Goal: Check status

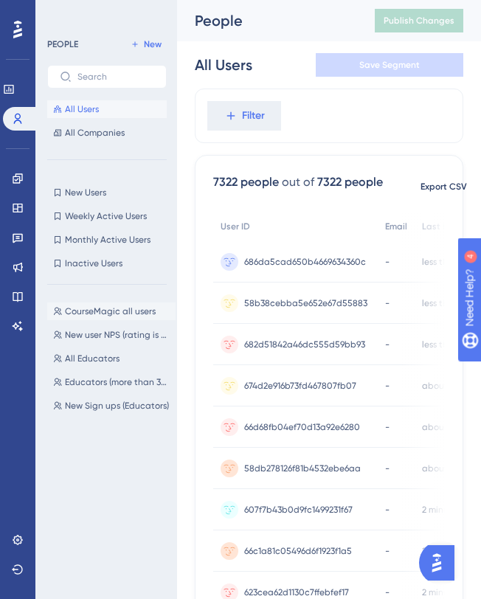
click at [110, 307] on span "CourseMagic all users" at bounding box center [110, 311] width 91 height 12
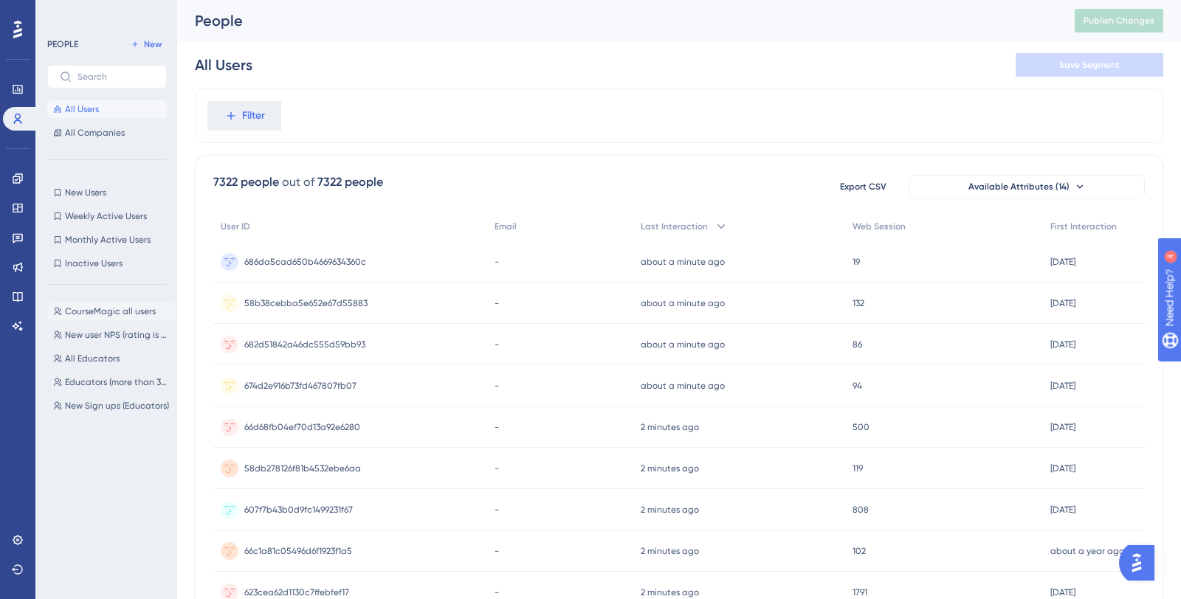
click at [145, 306] on span "CourseMagic all users" at bounding box center [110, 311] width 91 height 12
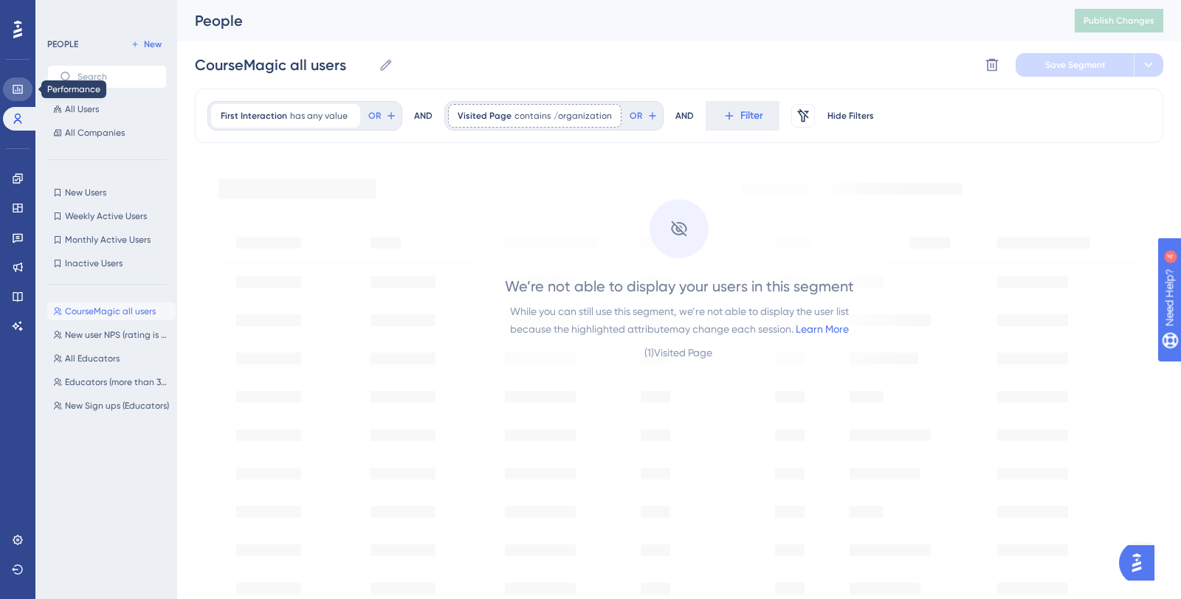
click at [22, 80] on link at bounding box center [18, 89] width 30 height 24
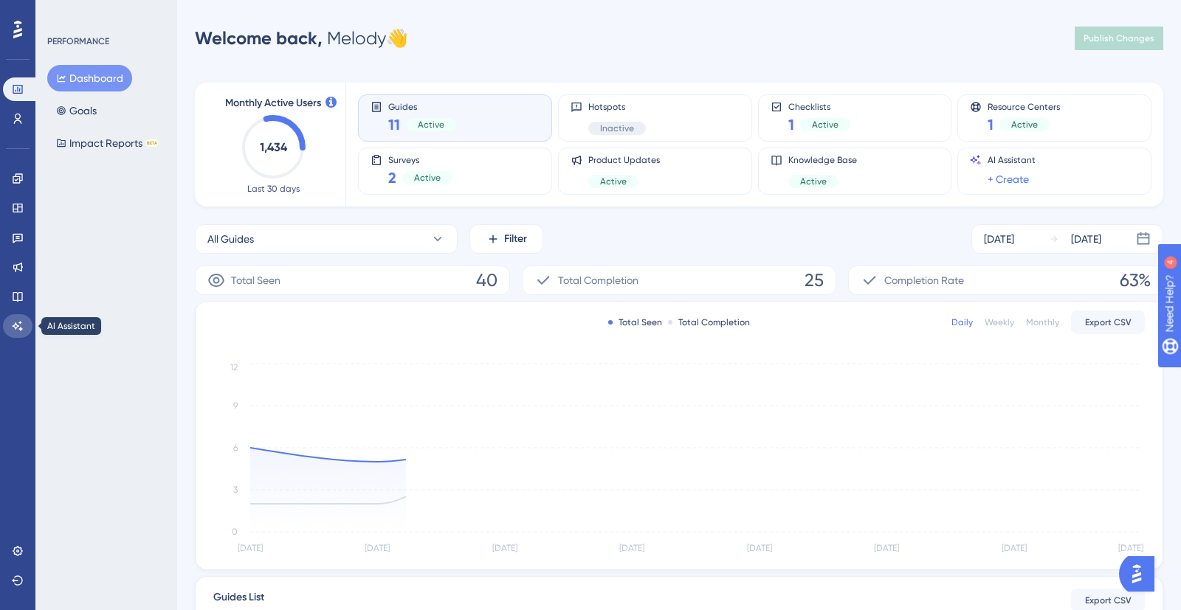
click at [15, 320] on icon at bounding box center [18, 326] width 12 height 12
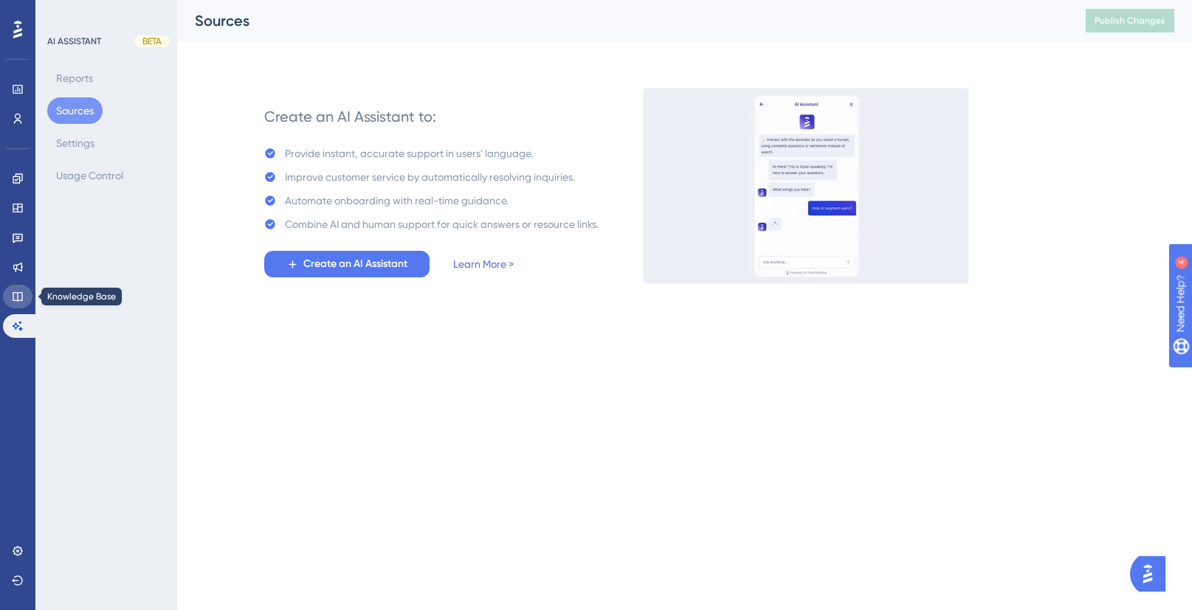
click at [15, 300] on icon at bounding box center [18, 297] width 10 height 10
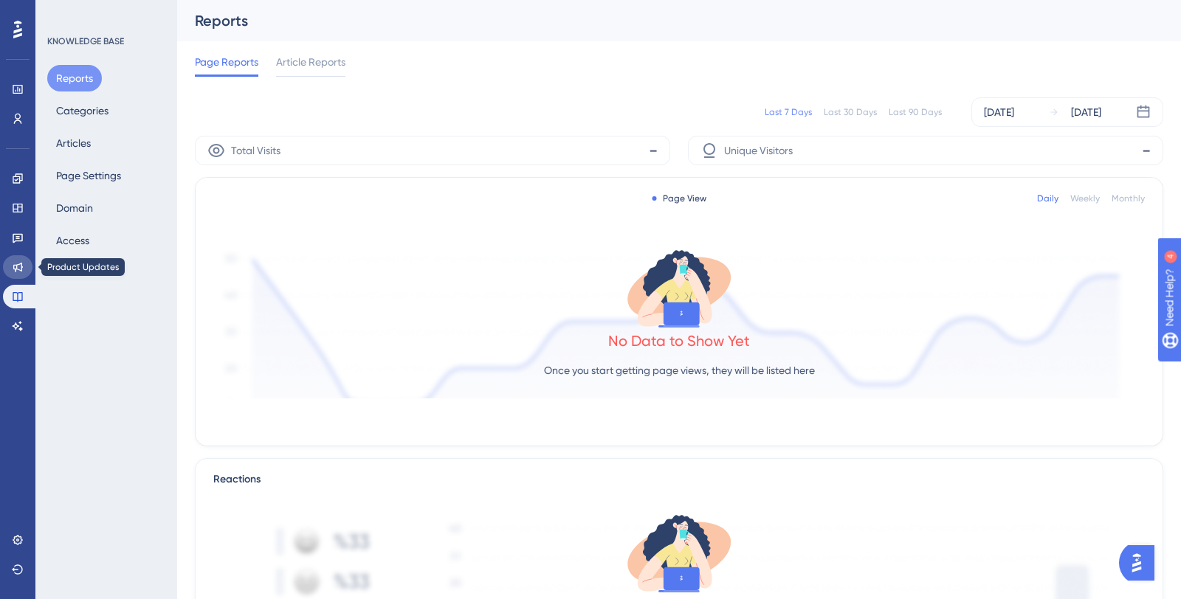
click at [14, 261] on icon at bounding box center [18, 267] width 12 height 12
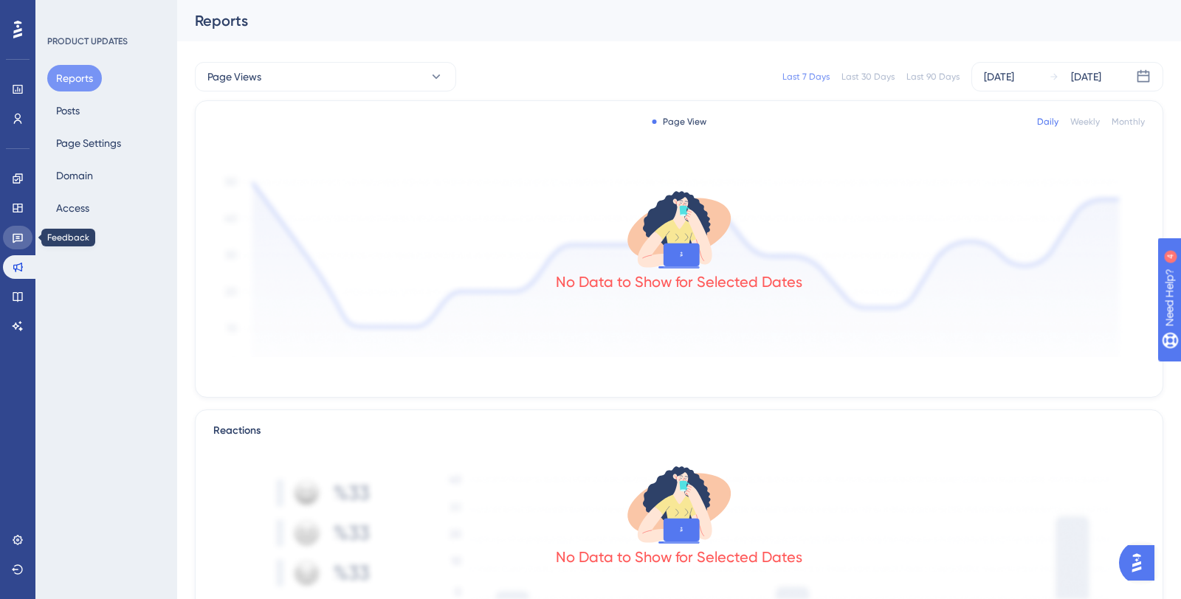
click at [14, 229] on link at bounding box center [18, 238] width 30 height 24
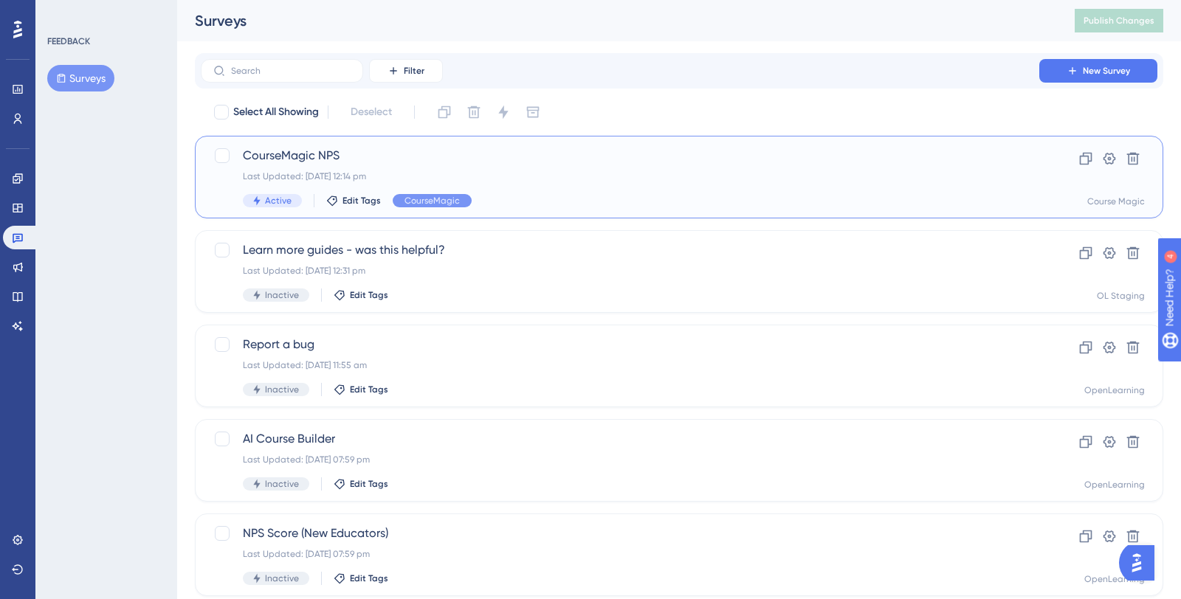
click at [560, 169] on div "CourseMagic NPS Last Updated: [DATE] 12:14 pm Active Edit Tags CourseMagic" at bounding box center [620, 177] width 754 height 61
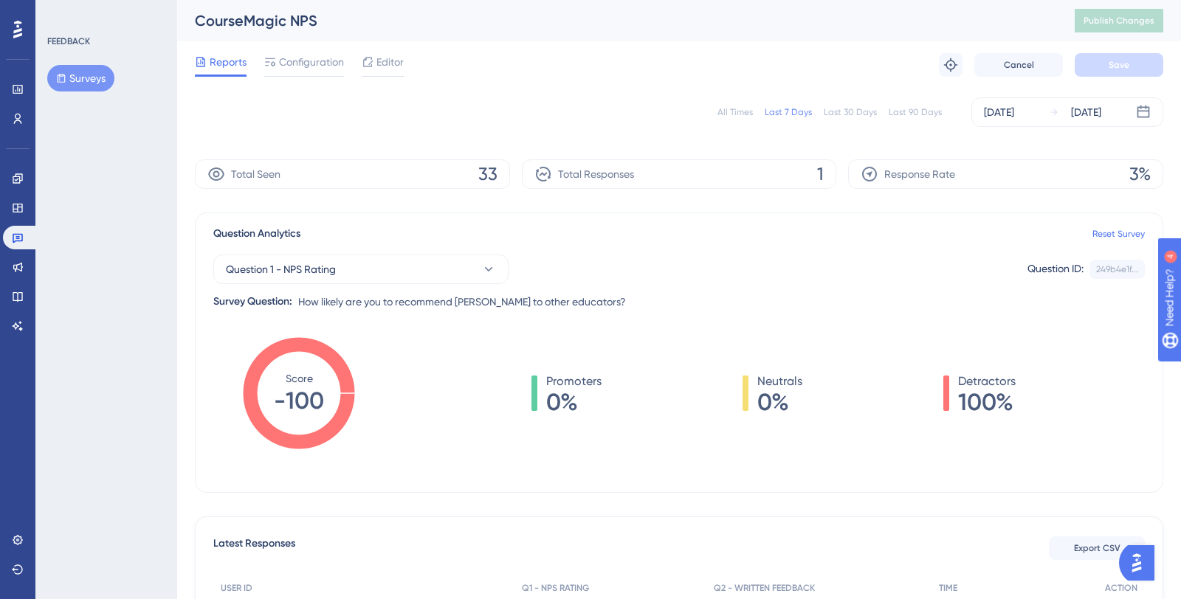
scroll to position [211, 0]
